Goal: Task Accomplishment & Management: Understand process/instructions

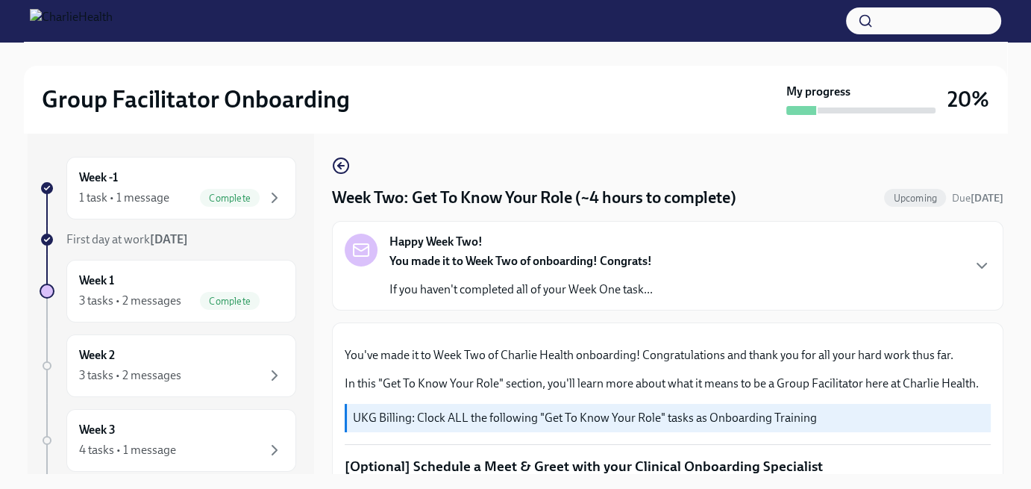
scroll to position [1269, 0]
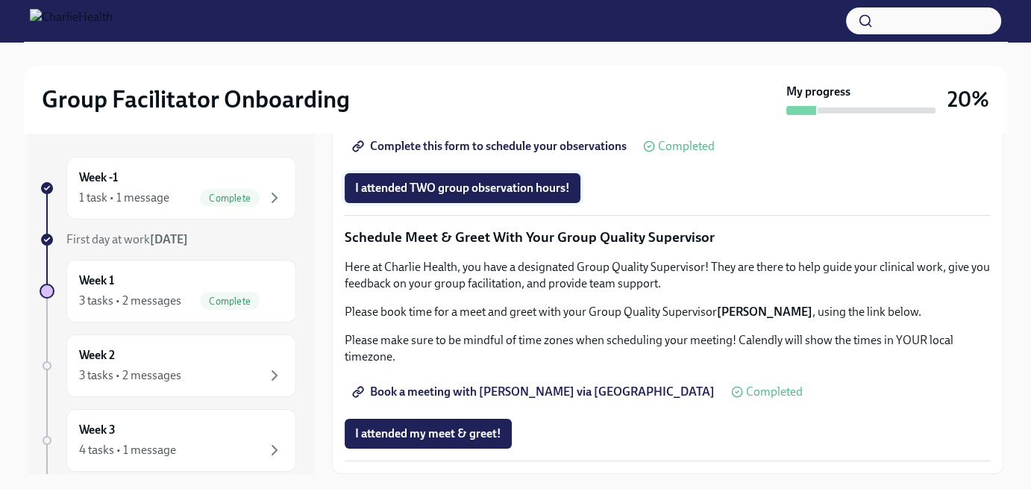
click at [533, 196] on span "I attended TWO group observation hours!" at bounding box center [462, 188] width 215 height 15
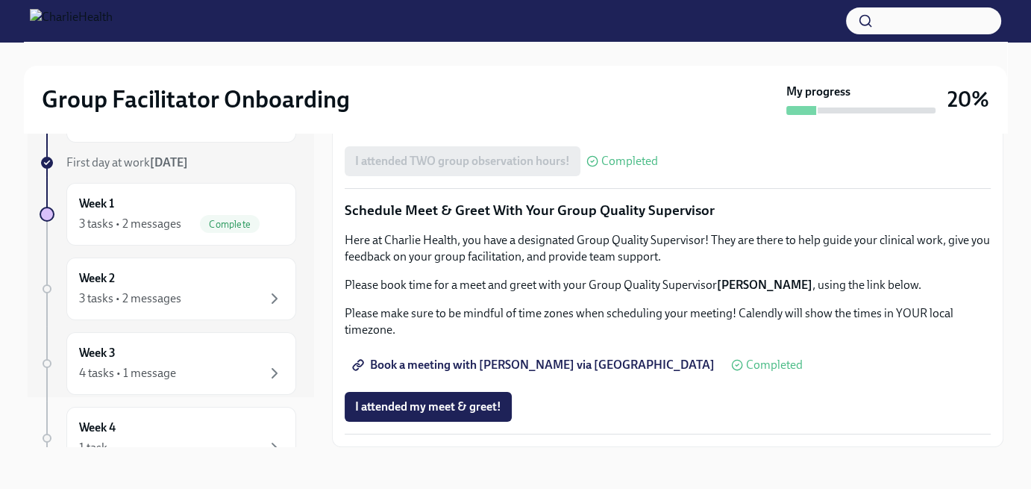
scroll to position [75, 0]
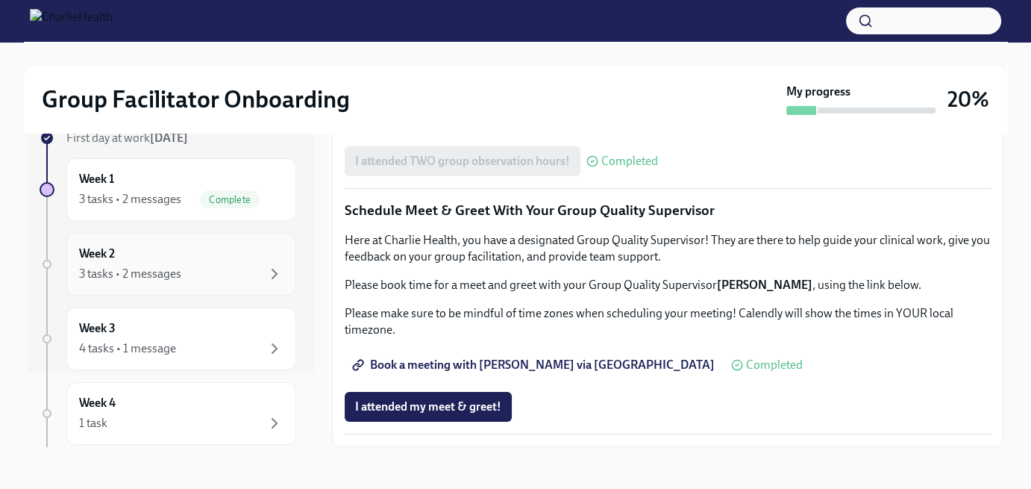
click at [163, 266] on div "3 tasks • 2 messages" at bounding box center [130, 274] width 102 height 16
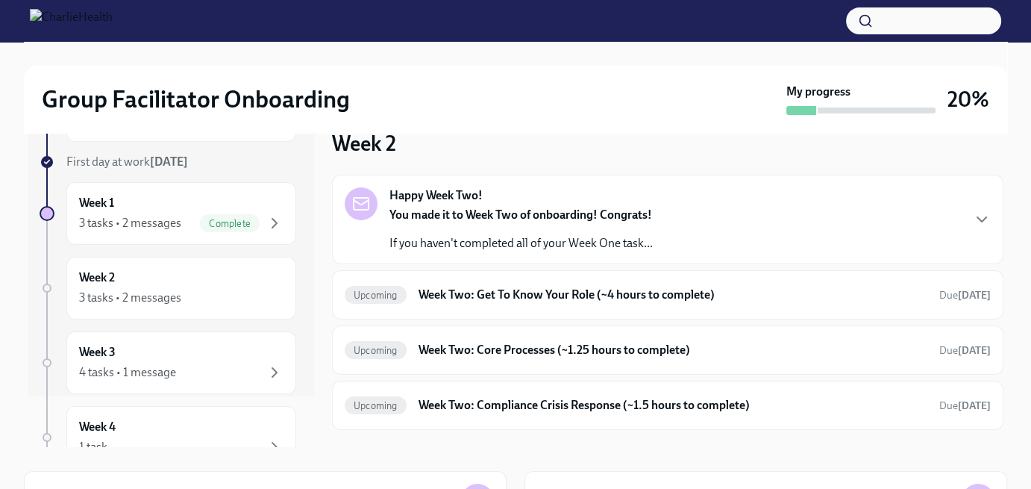
scroll to position [75, 0]
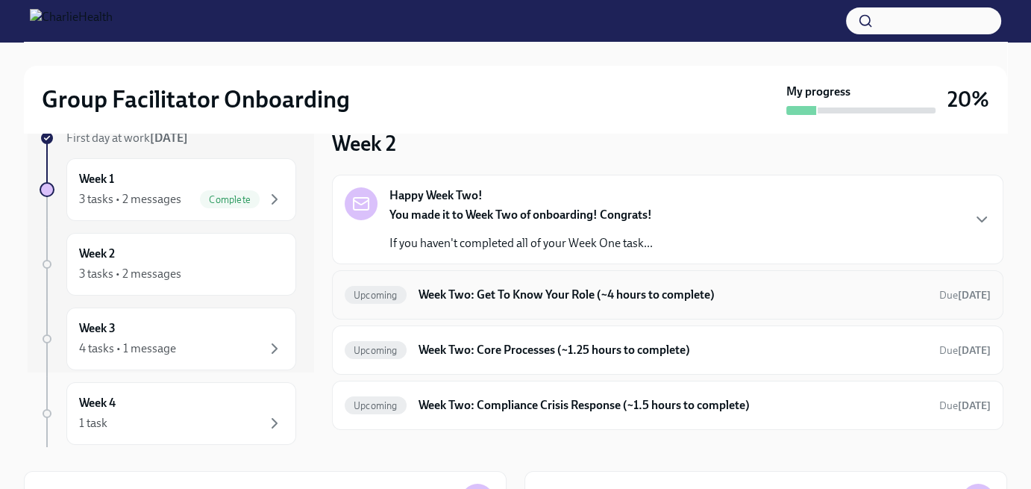
click at [498, 289] on h6 "Week Two: Get To Know Your Role (~4 hours to complete)" at bounding box center [673, 295] width 509 height 16
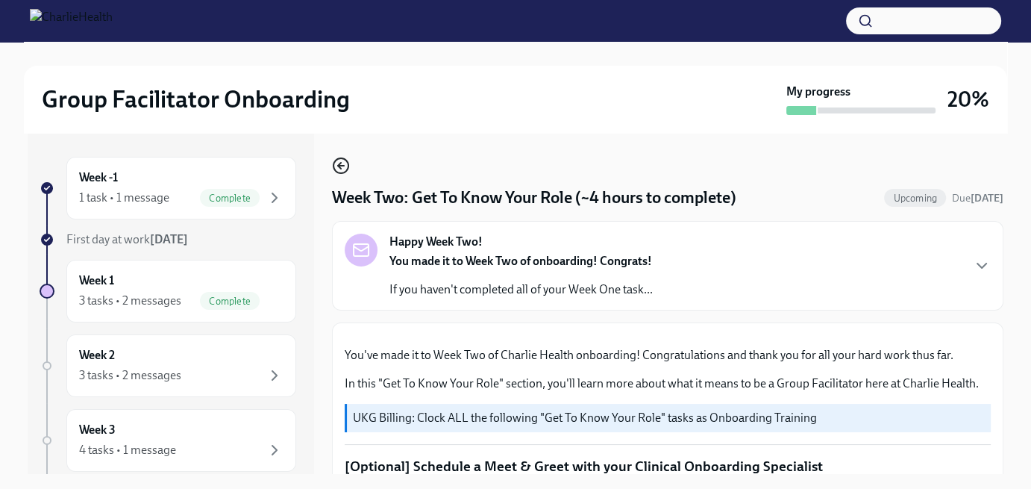
click at [345, 160] on circle "button" at bounding box center [341, 165] width 15 height 15
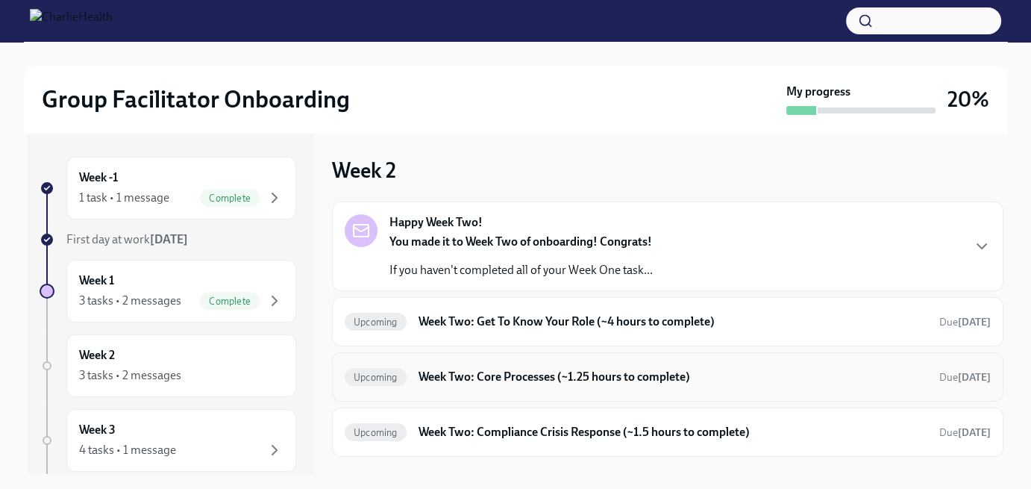
click at [451, 375] on h6 "Week Two: Core Processes (~1.25 hours to complete)" at bounding box center [673, 377] width 509 height 16
